Goal: Transaction & Acquisition: Purchase product/service

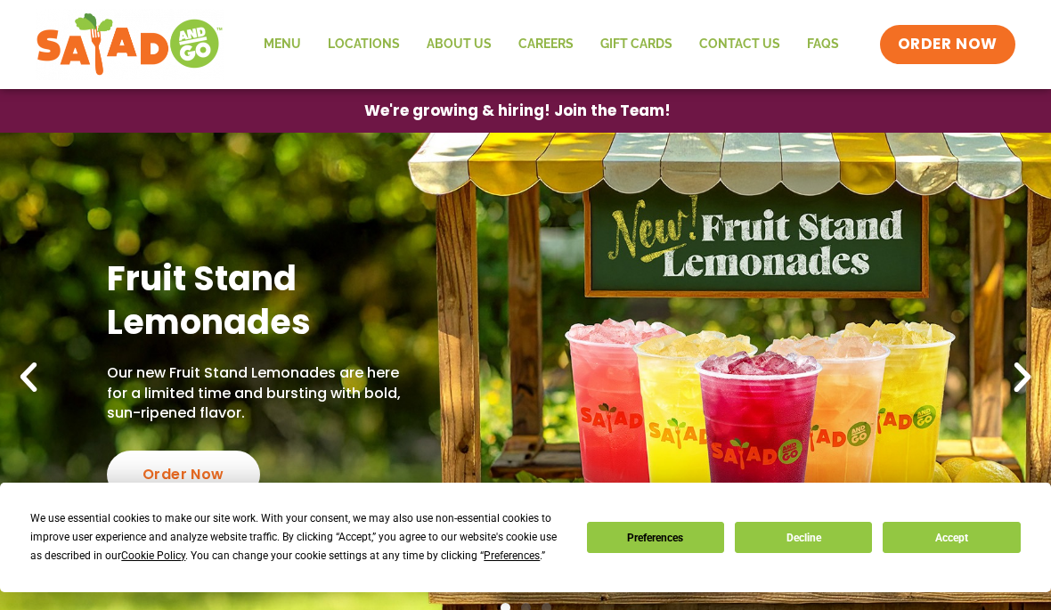
click at [978, 540] on button "Accept" at bounding box center [951, 537] width 137 height 31
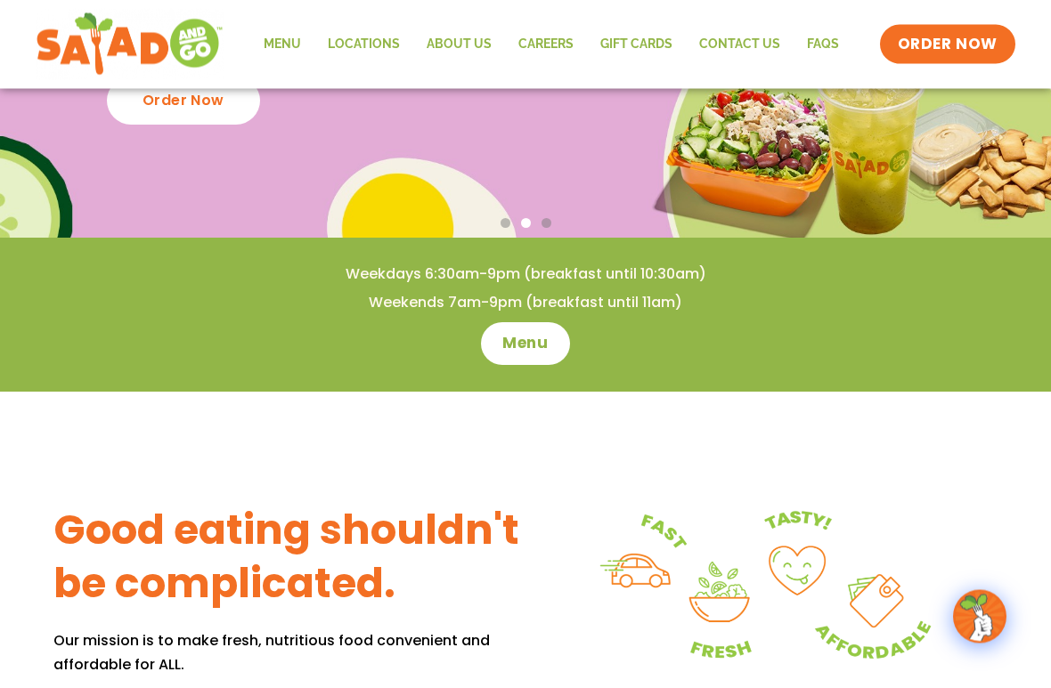
scroll to position [385, 0]
click at [521, 347] on span "Menu" at bounding box center [524, 343] width 45 height 21
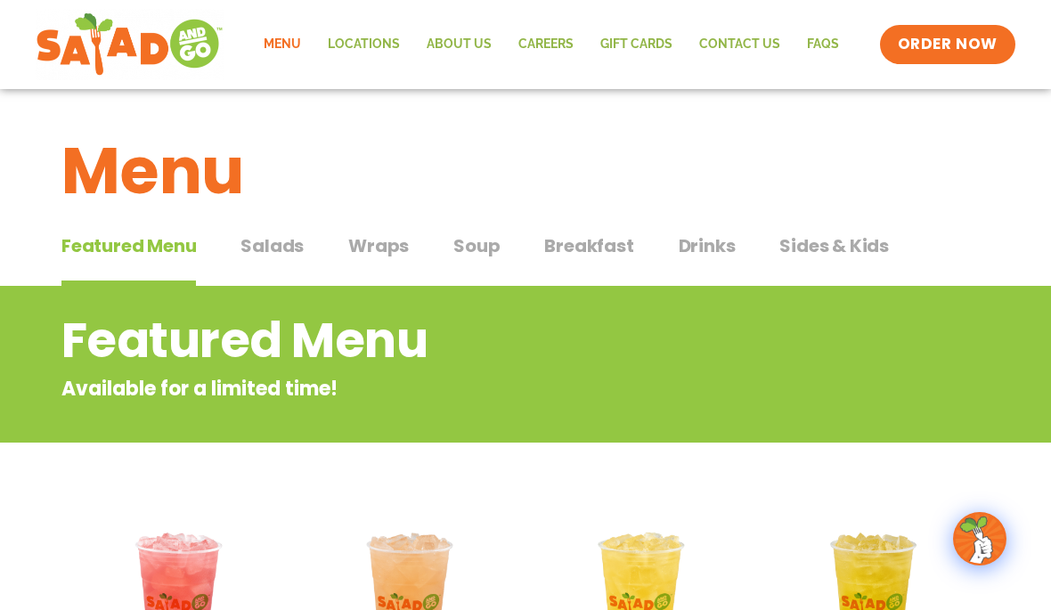
click at [593, 259] on button "Breakfast Breakfast" at bounding box center [588, 259] width 89 height 54
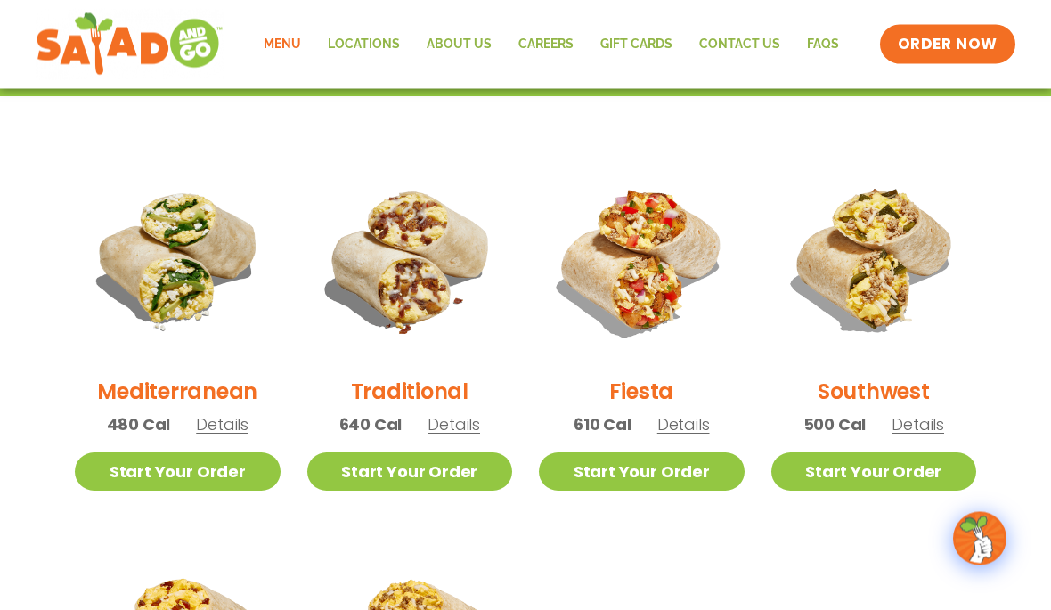
scroll to position [405, 0]
click at [420, 280] on img at bounding box center [410, 260] width 206 height 206
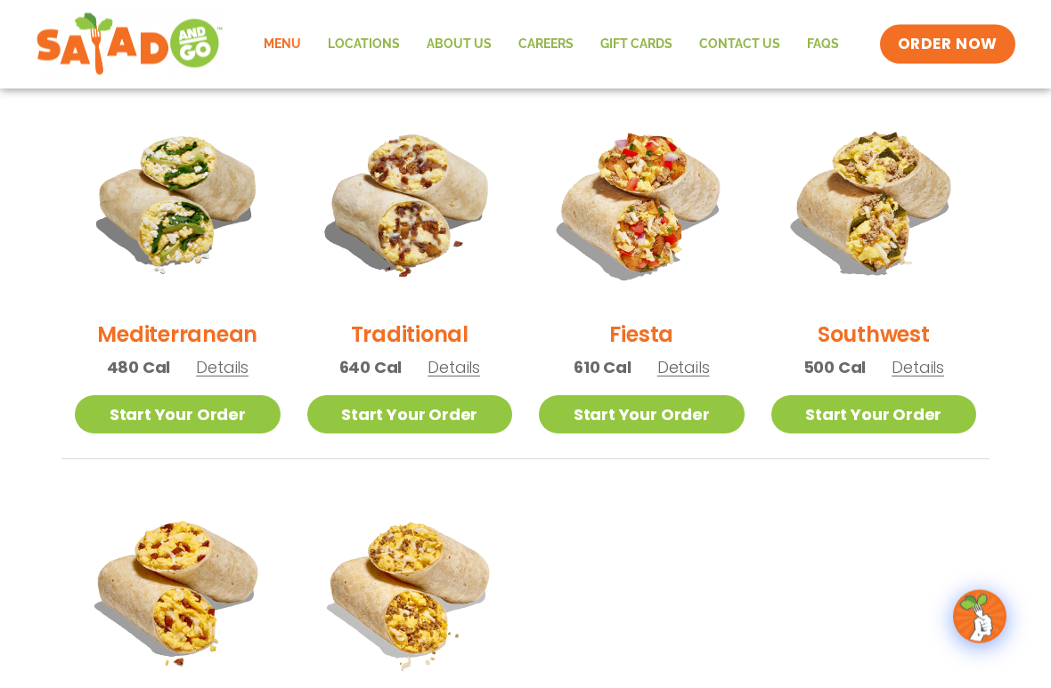
scroll to position [462, 0]
click at [425, 202] on img at bounding box center [410, 203] width 206 height 206
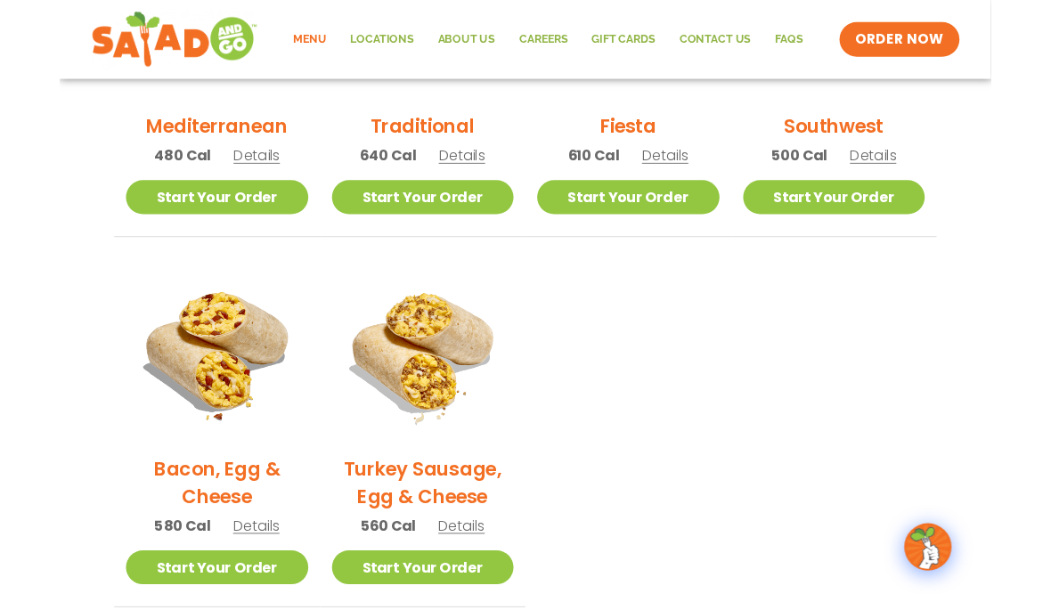
scroll to position [651, 0]
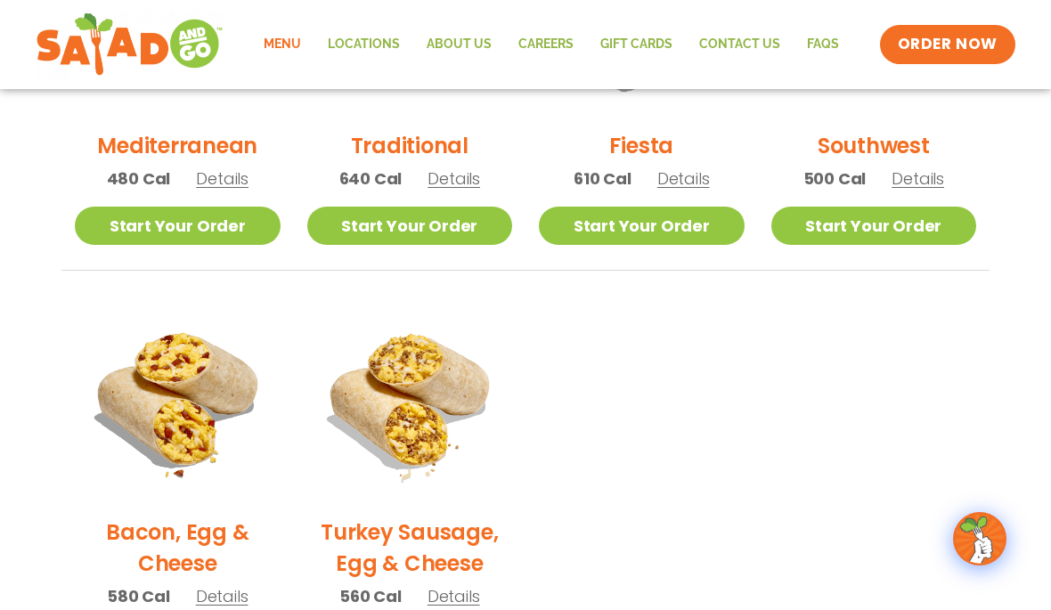
click at [191, 416] on img at bounding box center [178, 400] width 206 height 206
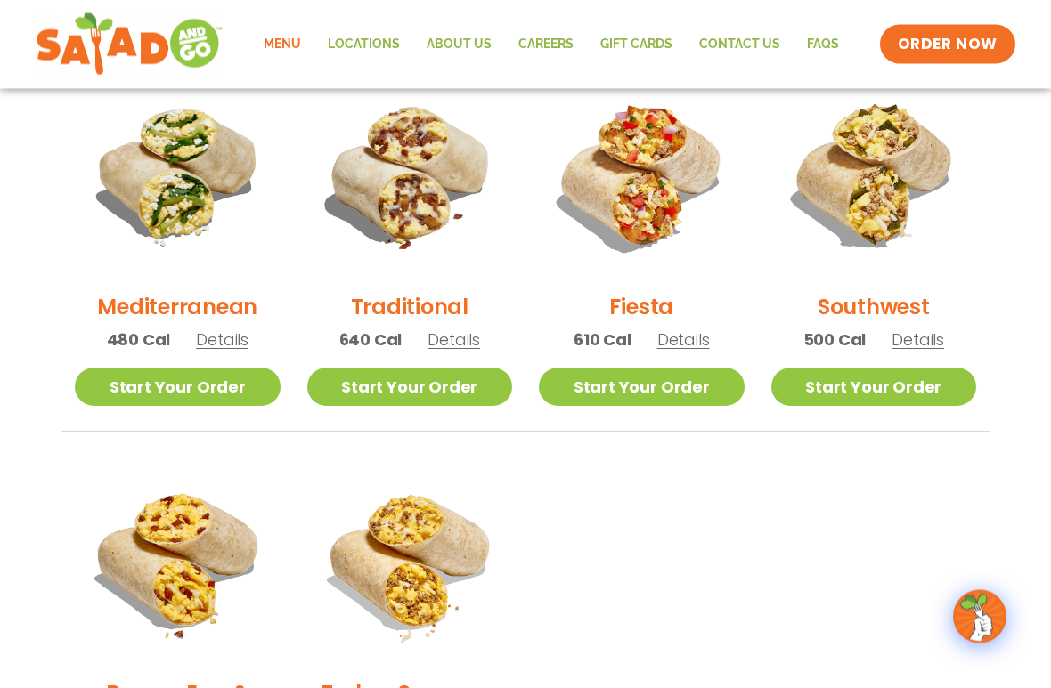
scroll to position [490, 0]
click at [630, 277] on img at bounding box center [642, 175] width 206 height 206
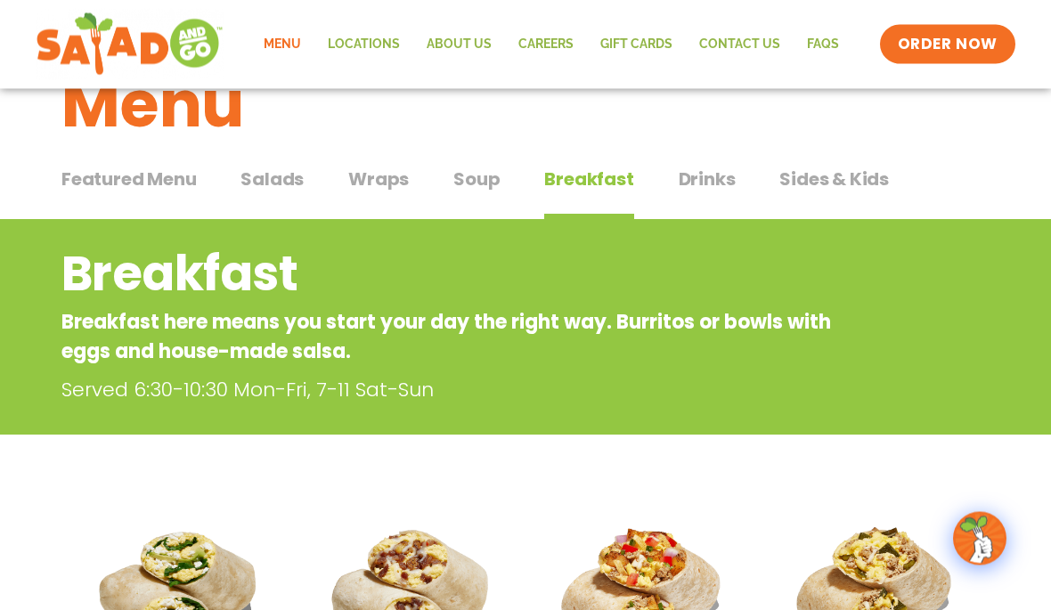
scroll to position [0, 0]
